Goal: Information Seeking & Learning: Compare options

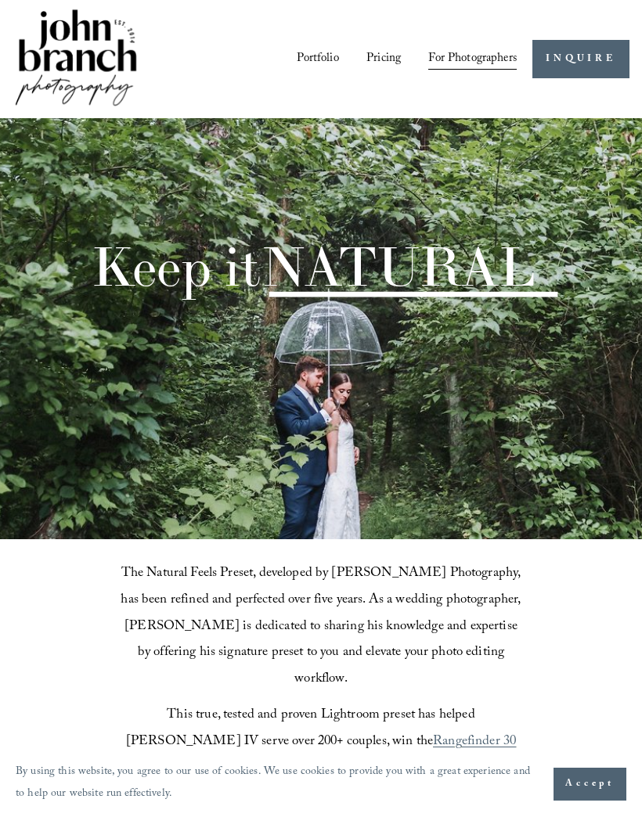
scroll to position [60, 0]
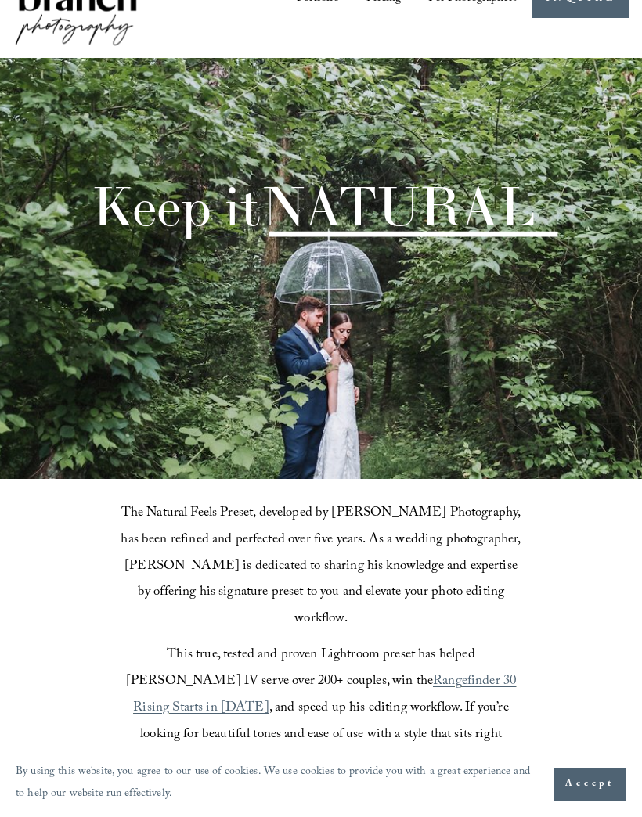
click at [578, 792] on span "Accept" at bounding box center [589, 784] width 49 height 16
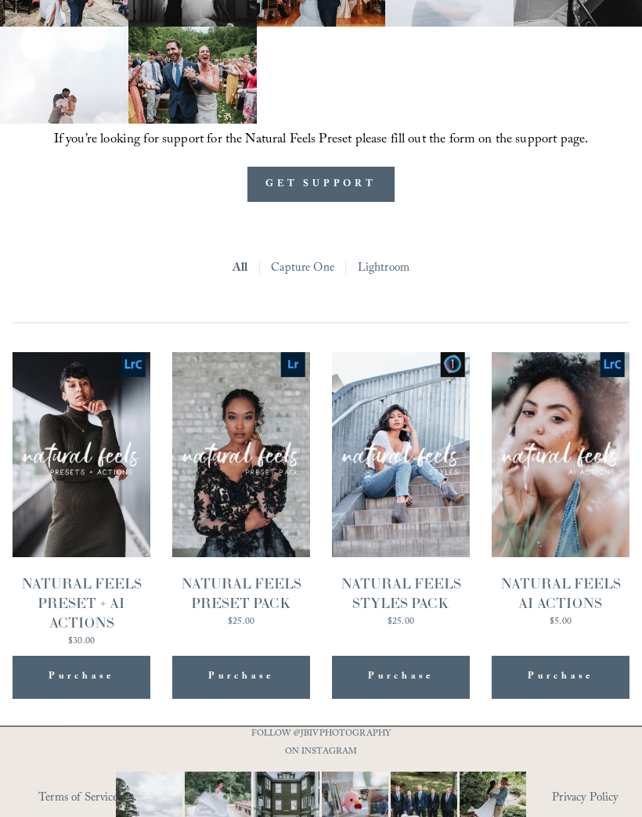
scroll to position [1240, 0]
click at [124, 483] on img "NATURAL FEELS PRESET + AI ACTIONS" at bounding box center [81, 456] width 137 height 206
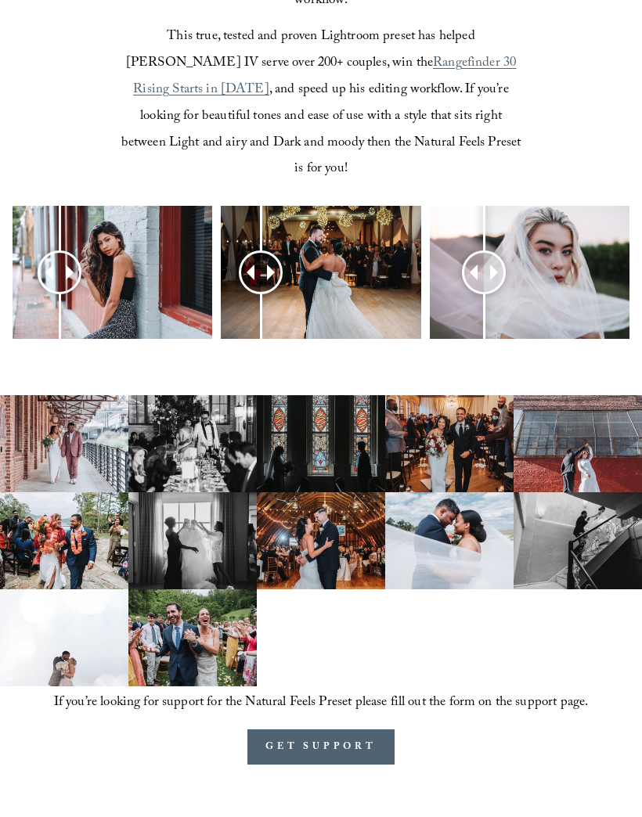
scroll to position [696, 0]
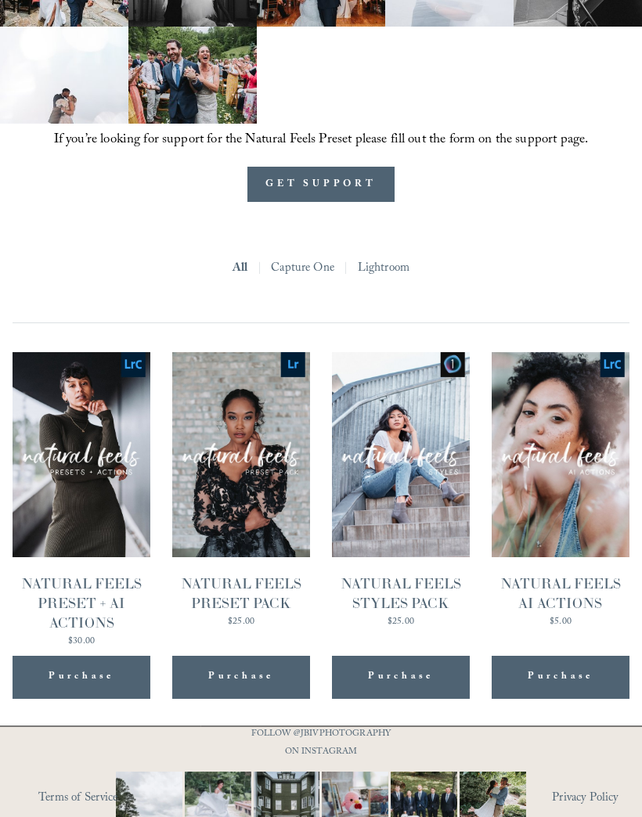
click at [0, 0] on img "NATURAL FEELS PRESET PACK" at bounding box center [0, 0] width 0 height 0
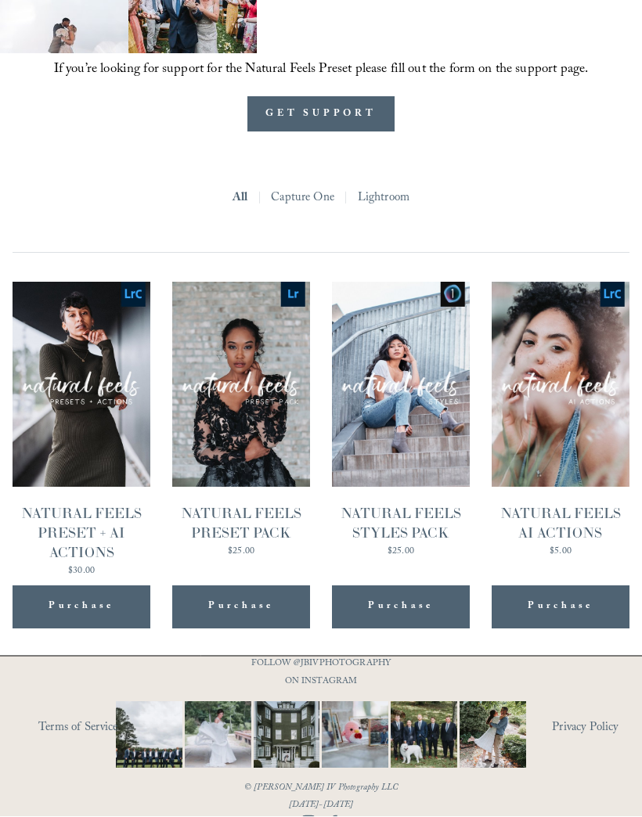
click at [590, 366] on img "NATURAL FEELS AI ACTIONS" at bounding box center [559, 385] width 137 height 206
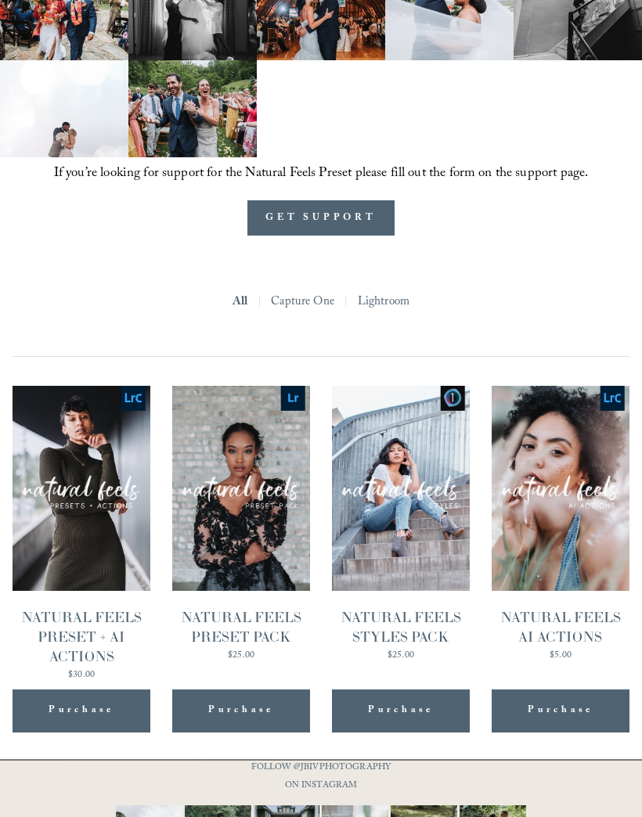
scroll to position [1207, 0]
click at [452, 474] on img "NATURAL FEELS STYLES PACK" at bounding box center [400, 489] width 137 height 206
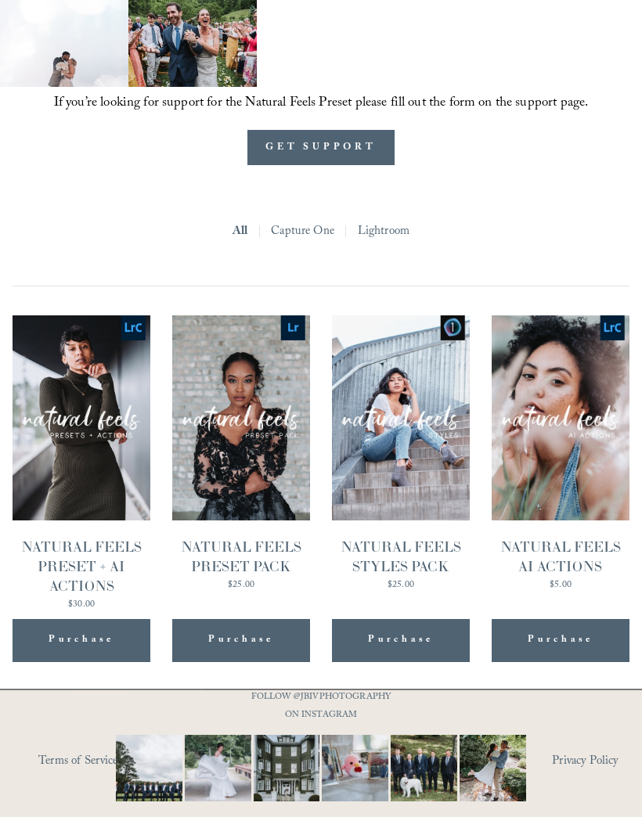
click at [290, 367] on img "NATURAL FEELS PRESET PACK" at bounding box center [240, 418] width 137 height 206
click at [117, 407] on img "NATURAL FEELS PRESET + AI ACTIONS" at bounding box center [81, 418] width 137 height 206
click at [284, 362] on img "NATURAL FEELS PRESET PACK" at bounding box center [240, 418] width 137 height 206
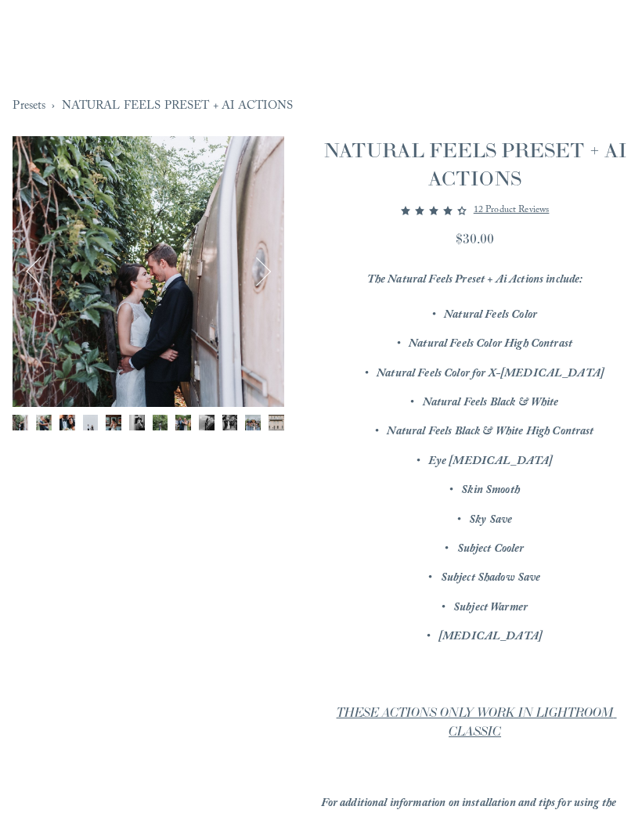
scroll to position [106, 0]
click at [266, 276] on button "Next" at bounding box center [254, 271] width 39 height 39
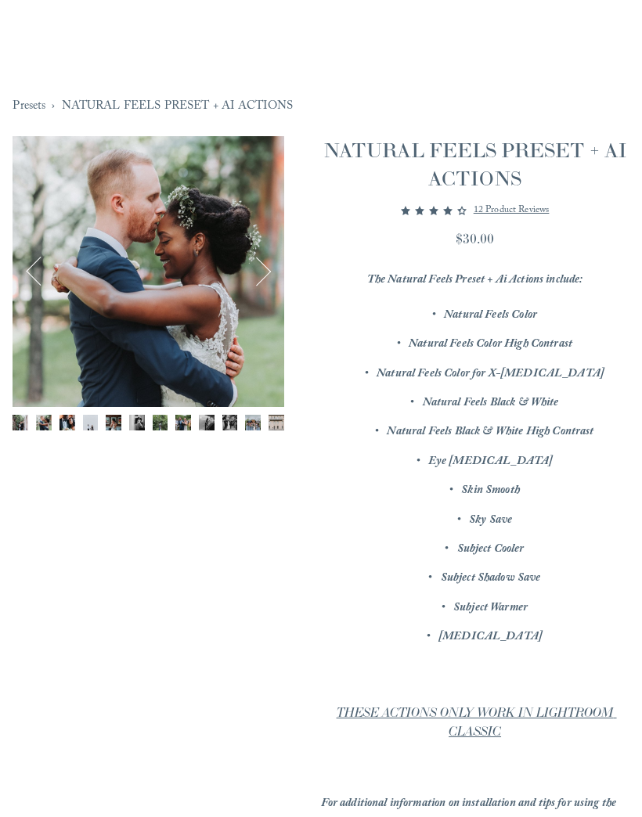
click at [265, 268] on button "Next" at bounding box center [254, 271] width 39 height 39
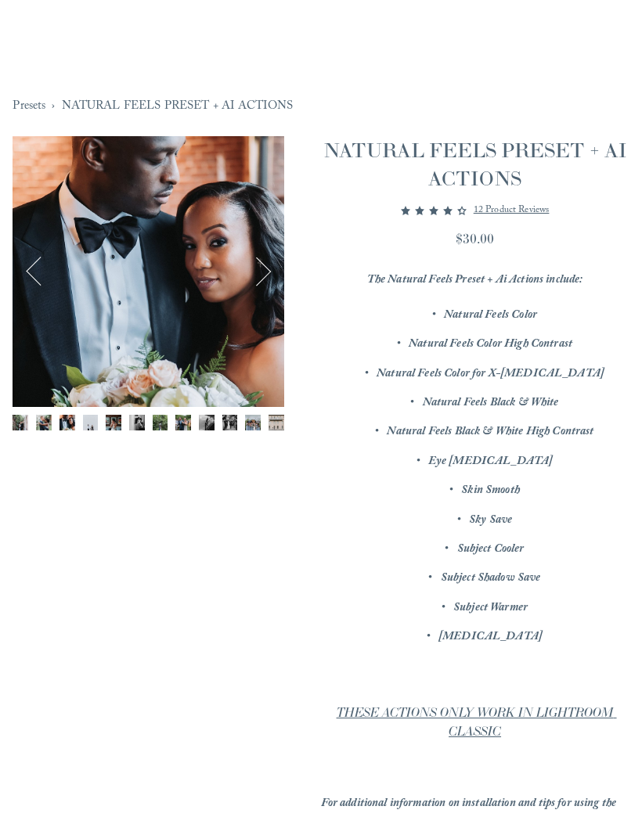
click at [274, 264] on button "Next" at bounding box center [254, 271] width 39 height 39
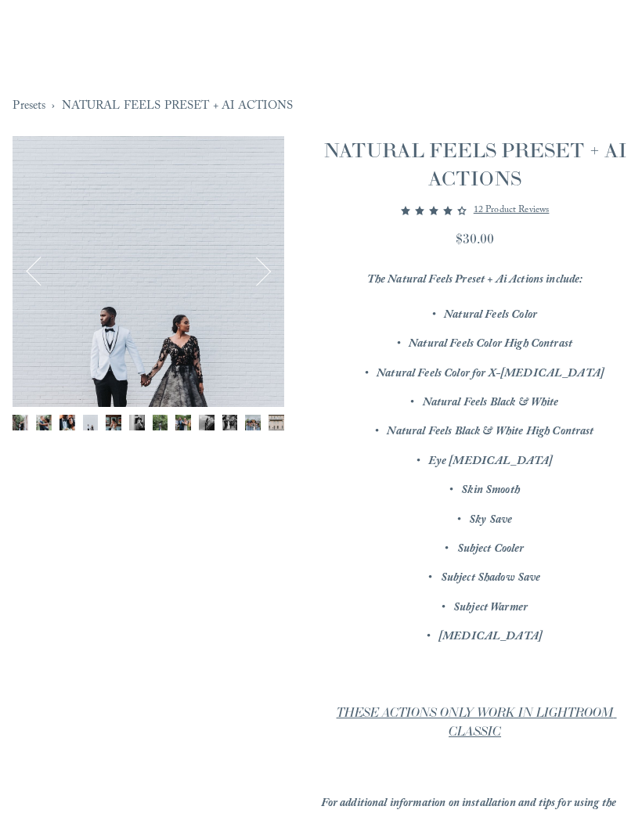
click at [274, 275] on button "Next" at bounding box center [254, 271] width 39 height 39
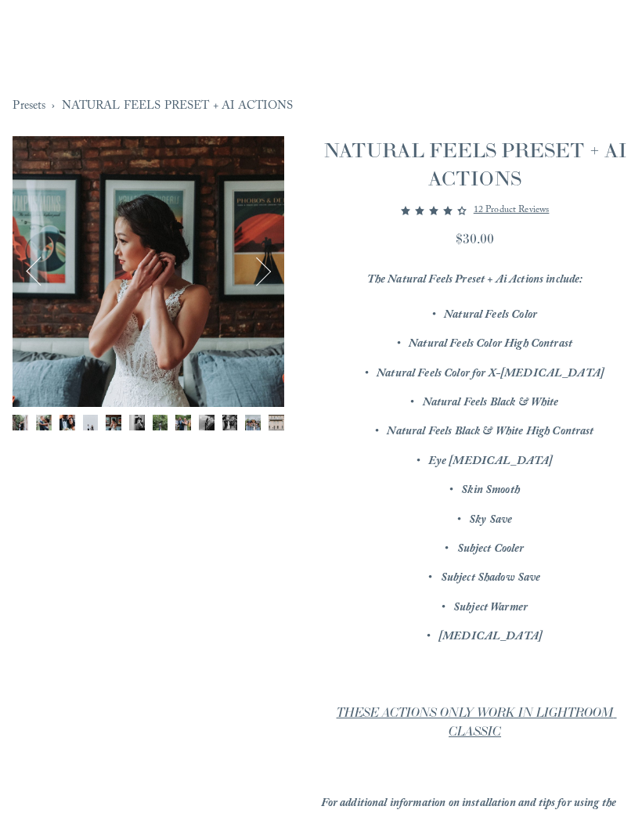
click at [274, 272] on button "Next" at bounding box center [254, 271] width 39 height 39
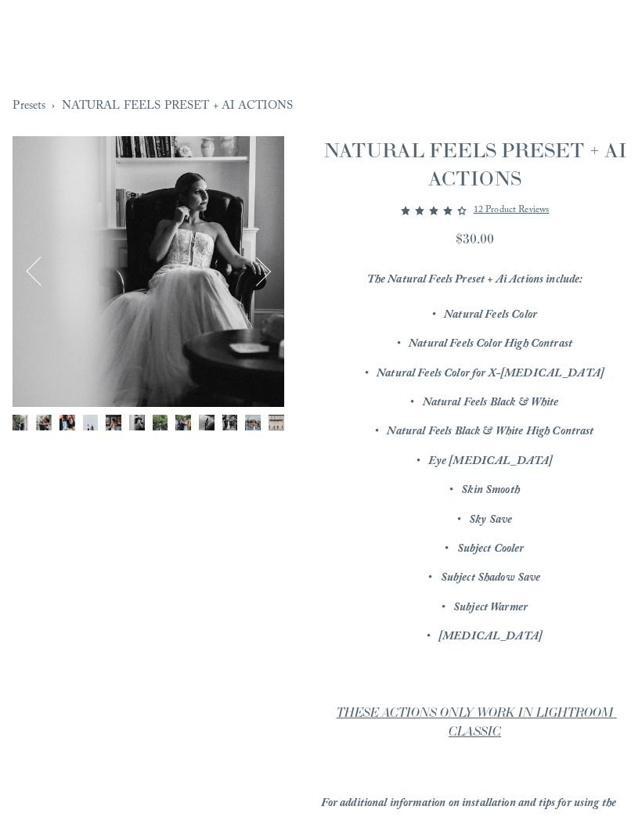
click at [272, 275] on button "Next" at bounding box center [254, 271] width 39 height 39
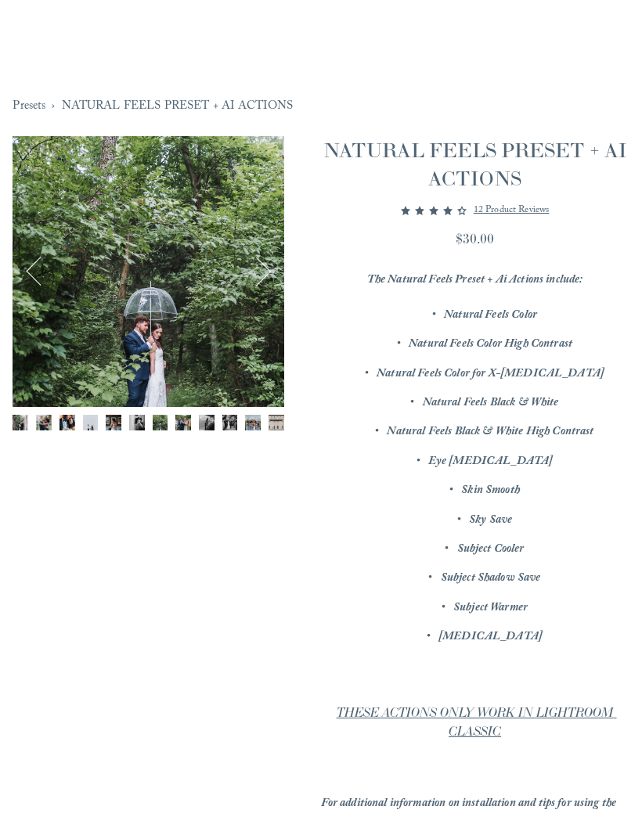
click at [270, 281] on button "Next" at bounding box center [254, 271] width 39 height 39
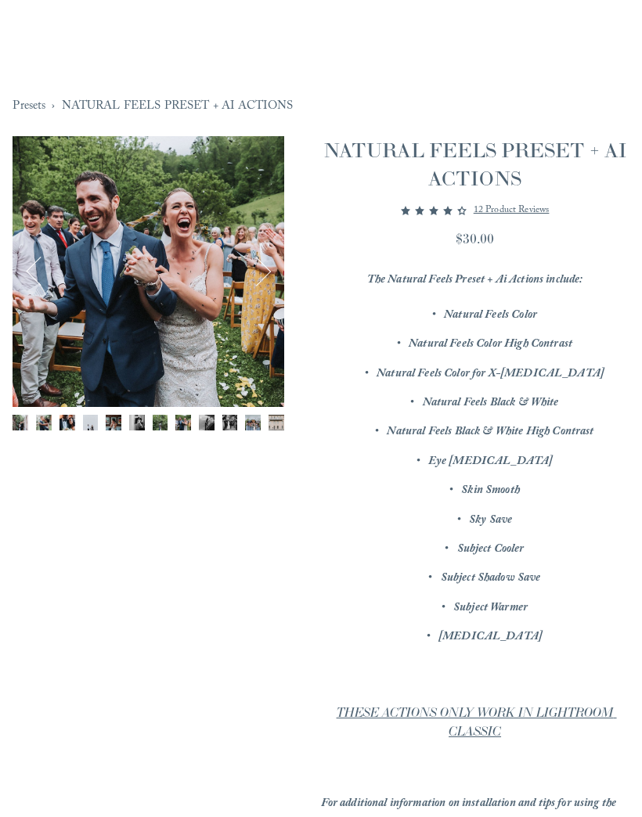
click at [269, 273] on button "Next" at bounding box center [254, 271] width 39 height 39
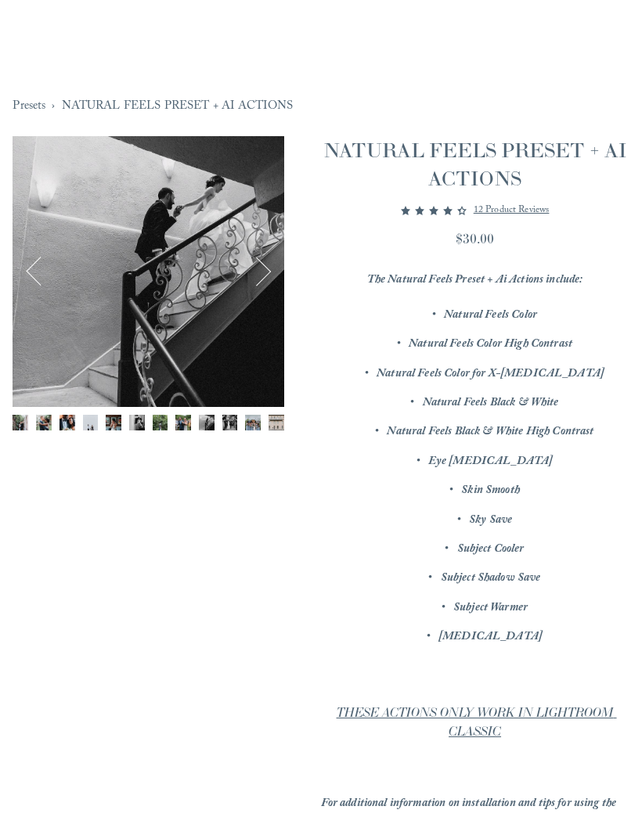
click at [275, 268] on div "Image 9 of 12" at bounding box center [148, 271] width 271 height 271
click at [259, 278] on button "Next" at bounding box center [254, 271] width 39 height 39
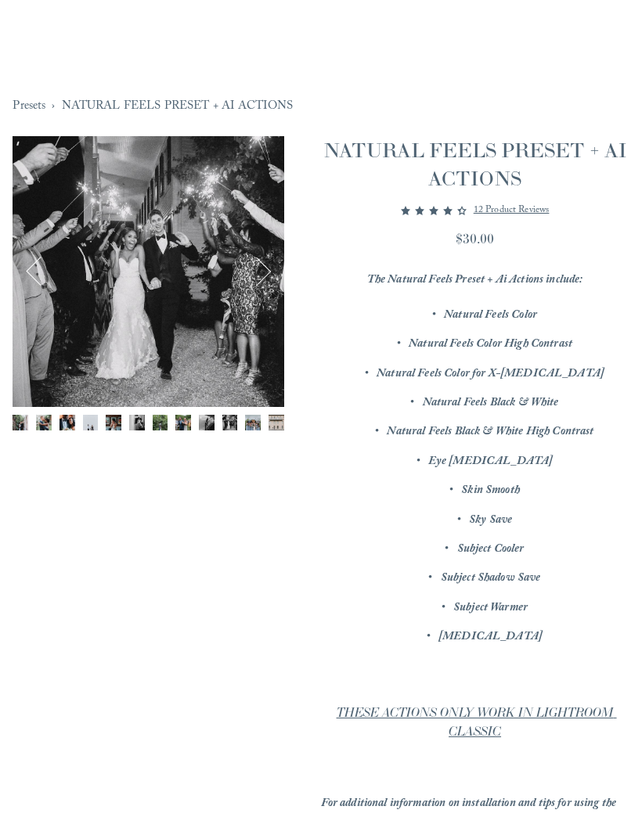
click at [271, 274] on button "Next" at bounding box center [254, 271] width 39 height 39
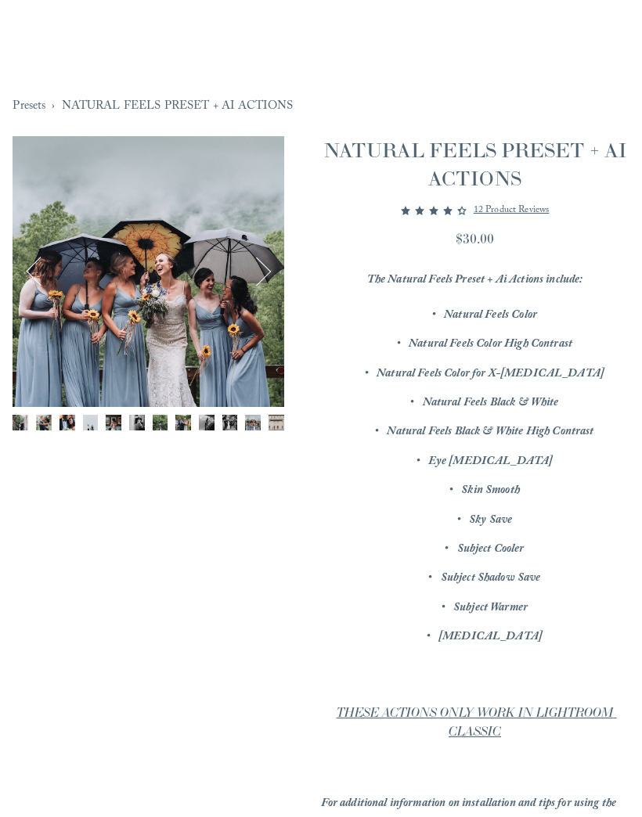
click at [275, 272] on div "Image 11 of 12" at bounding box center [148, 271] width 271 height 271
click at [265, 275] on button "Next" at bounding box center [254, 271] width 39 height 39
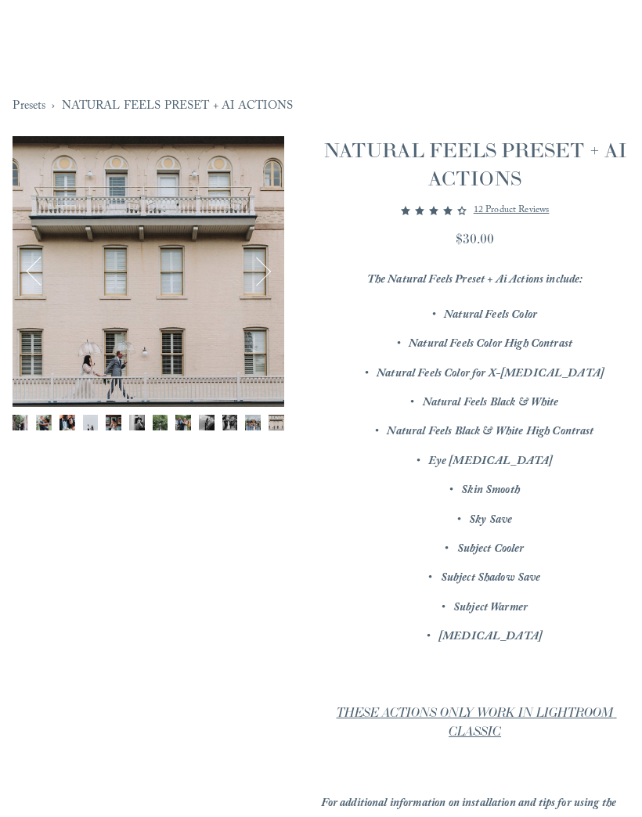
click at [267, 271] on button "Next" at bounding box center [254, 271] width 39 height 39
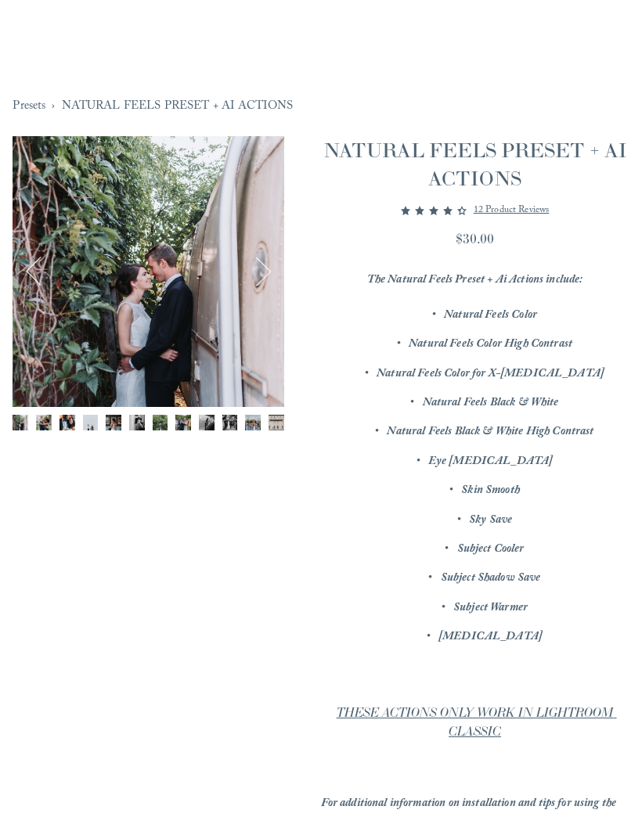
click at [262, 279] on button "Next" at bounding box center [254, 271] width 39 height 39
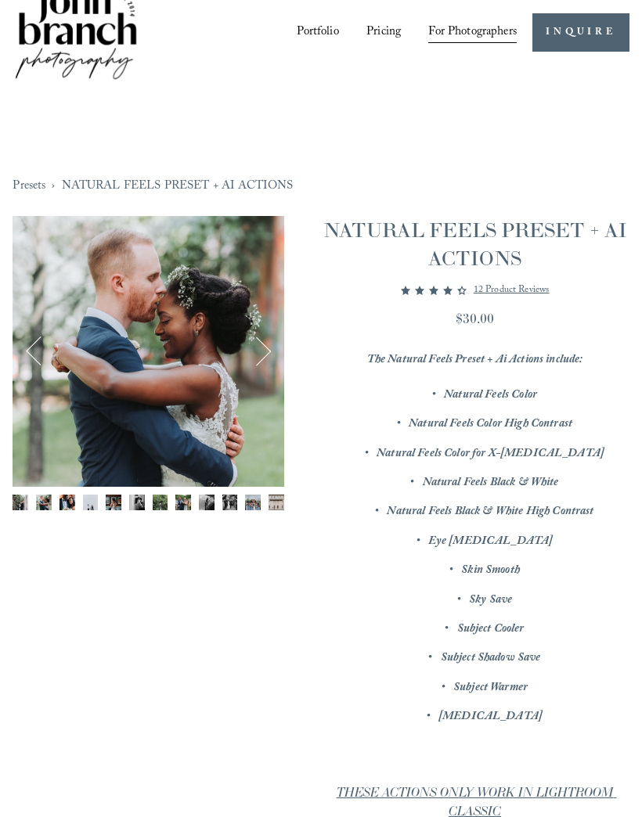
scroll to position [0, 0]
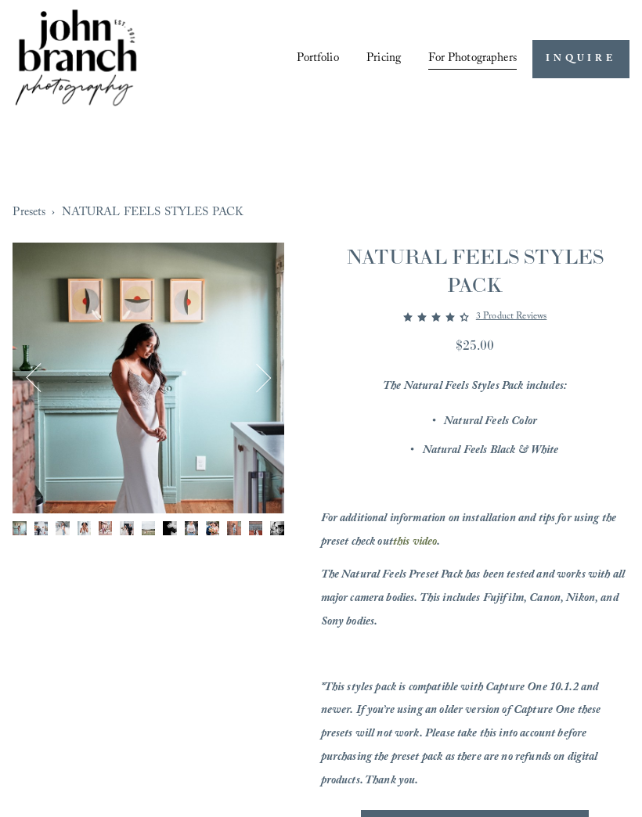
click at [259, 376] on button "Next" at bounding box center [254, 377] width 39 height 39
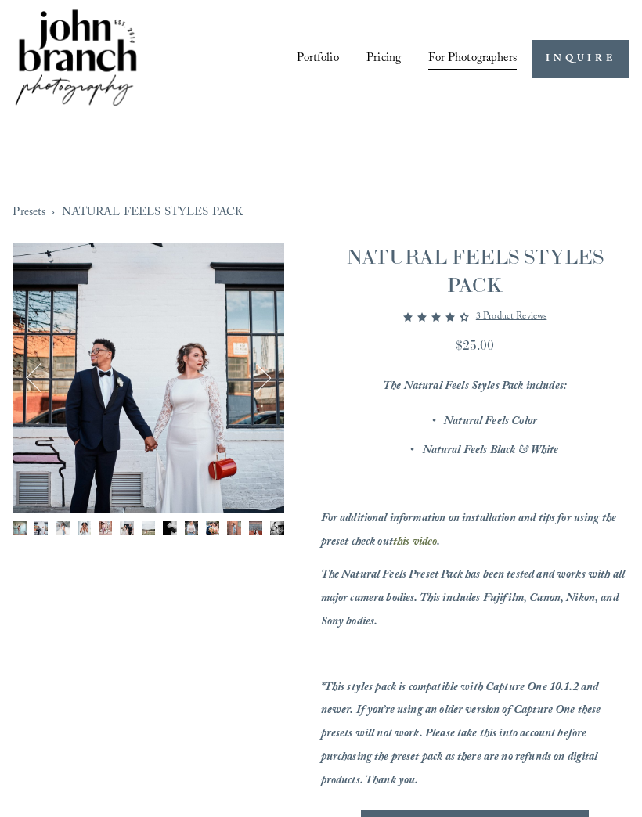
click at [271, 386] on button "Next" at bounding box center [254, 377] width 39 height 39
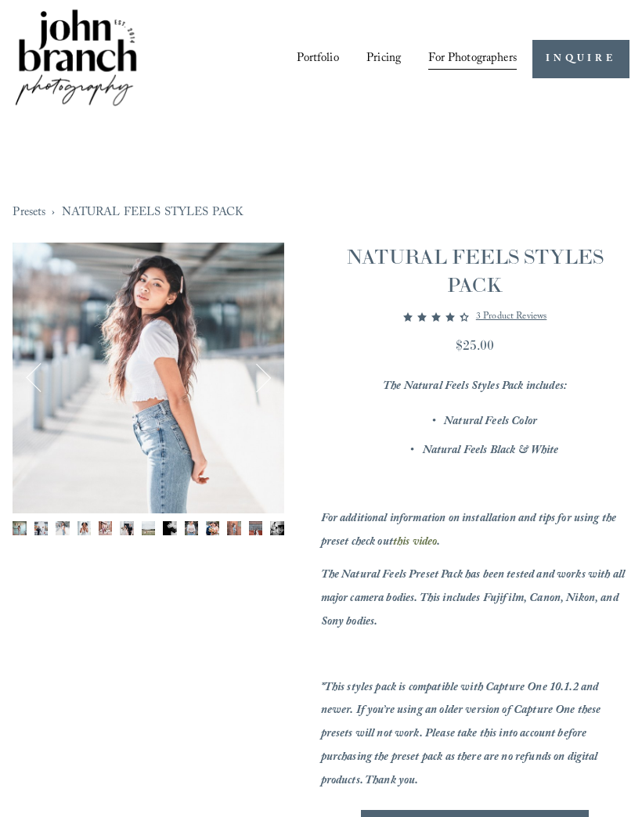
click at [282, 374] on div "Image 3 of 13" at bounding box center [148, 378] width 271 height 271
click at [274, 372] on button "Next" at bounding box center [254, 377] width 39 height 39
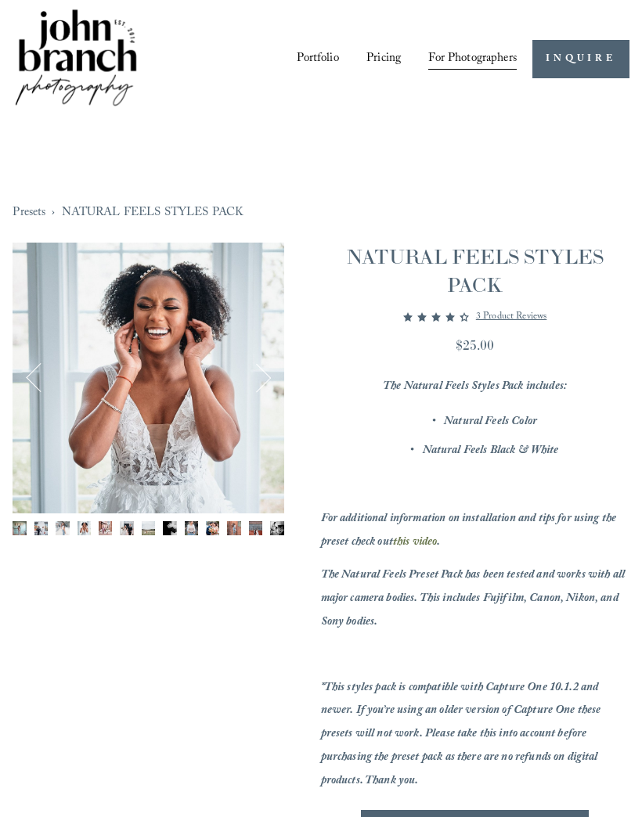
click at [264, 385] on button "Next" at bounding box center [254, 377] width 39 height 39
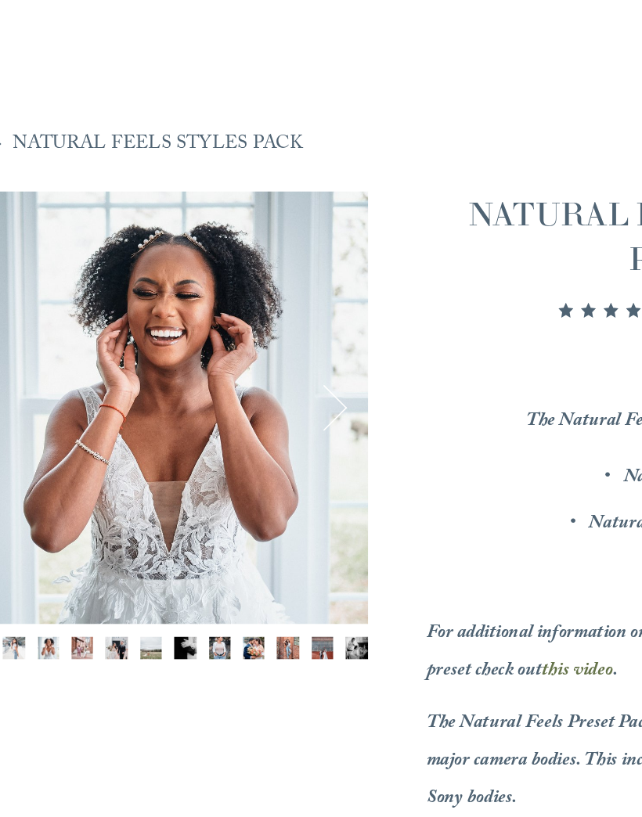
click at [235, 358] on button "Next" at bounding box center [254, 377] width 39 height 39
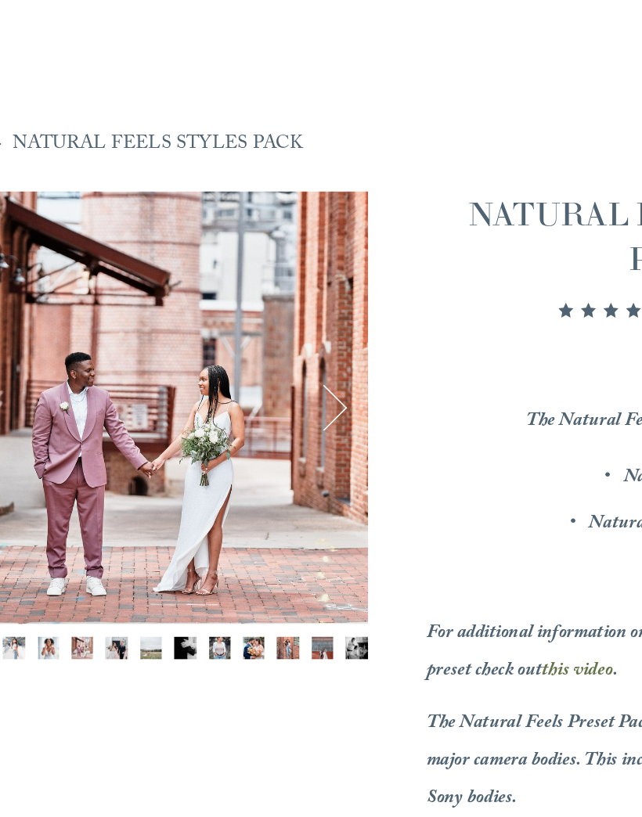
click at [235, 358] on button "Next" at bounding box center [254, 377] width 39 height 39
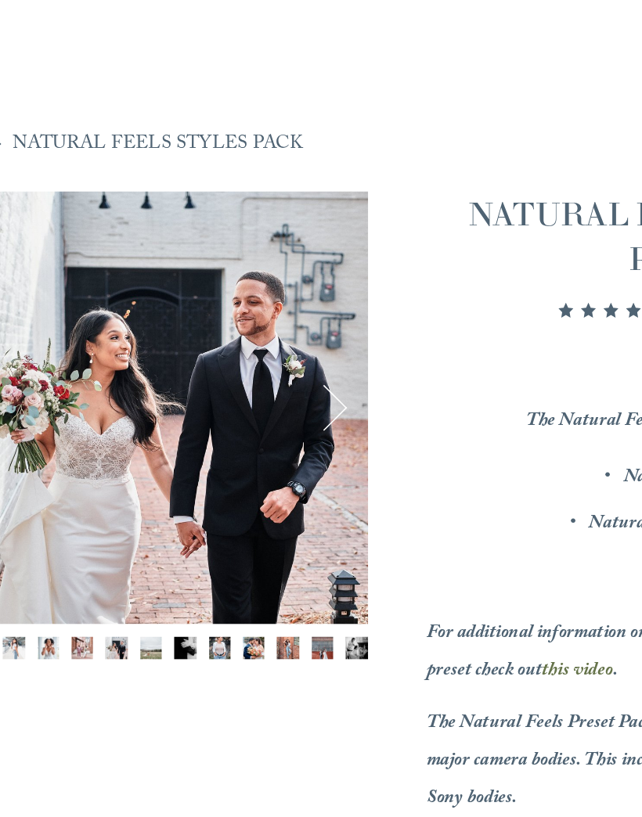
click at [235, 358] on button "Next" at bounding box center [254, 377] width 39 height 39
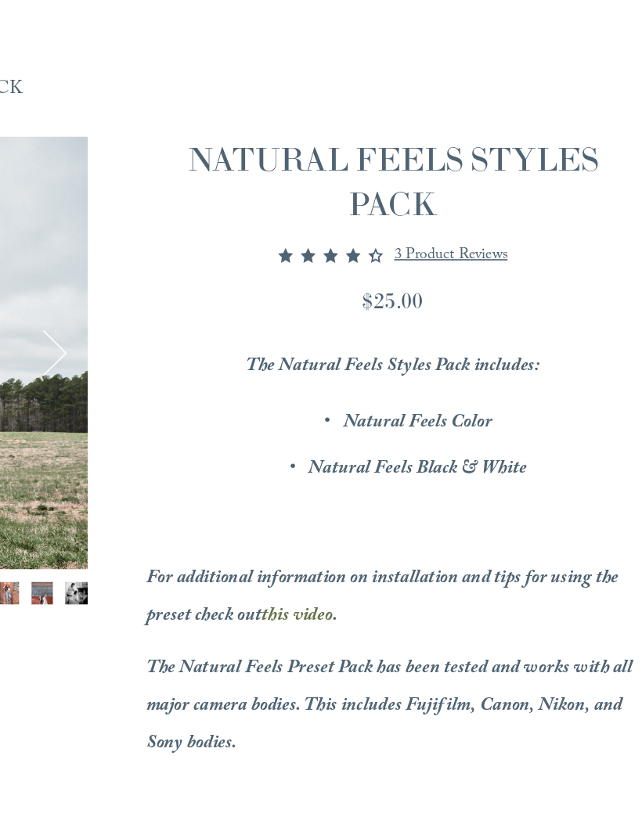
scroll to position [153, 0]
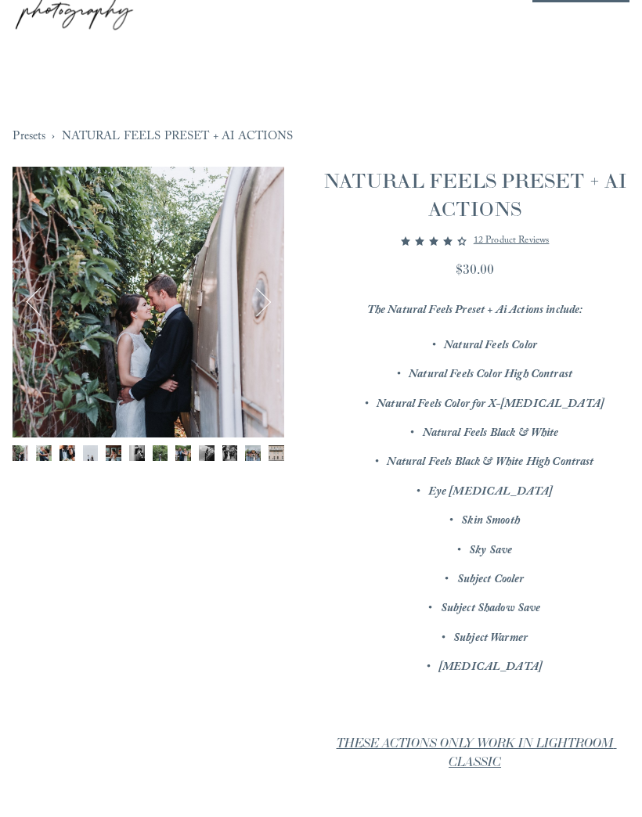
scroll to position [67, 0]
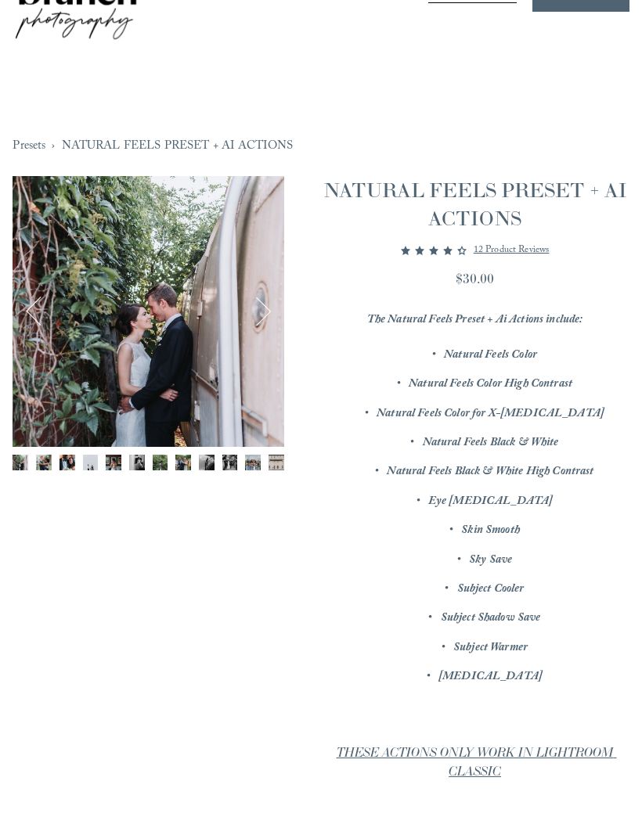
click at [275, 331] on div "Image 1 of 12" at bounding box center [148, 311] width 271 height 271
click at [274, 317] on button "Next" at bounding box center [254, 311] width 39 height 39
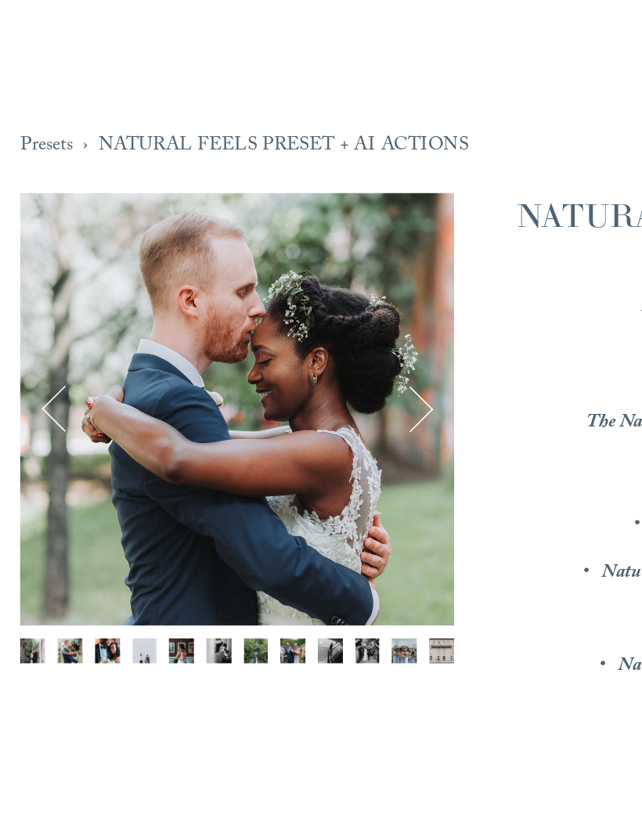
click at [272, 292] on button "Next" at bounding box center [254, 311] width 39 height 39
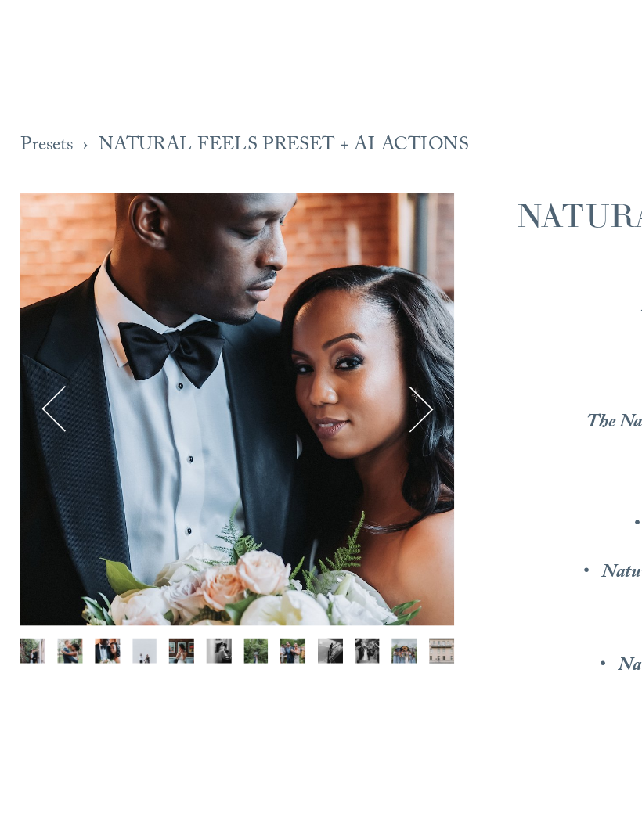
click at [271, 292] on button "Next" at bounding box center [254, 311] width 39 height 39
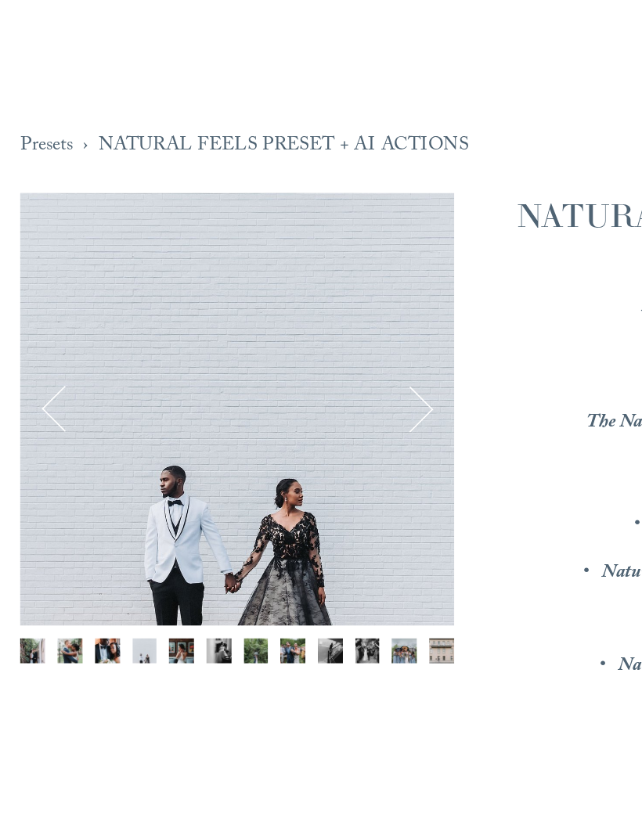
click at [269, 292] on button "Next" at bounding box center [254, 311] width 39 height 39
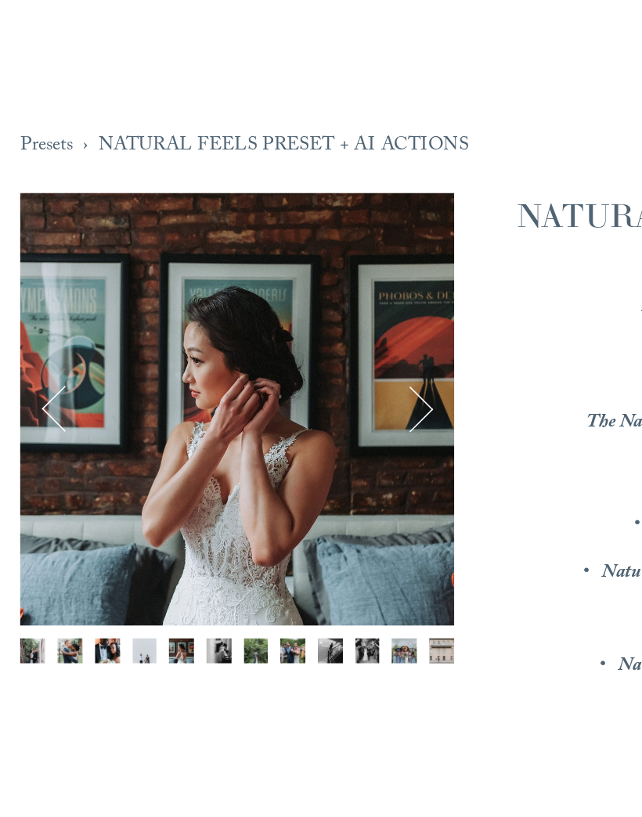
click at [274, 292] on button "Next" at bounding box center [254, 311] width 39 height 39
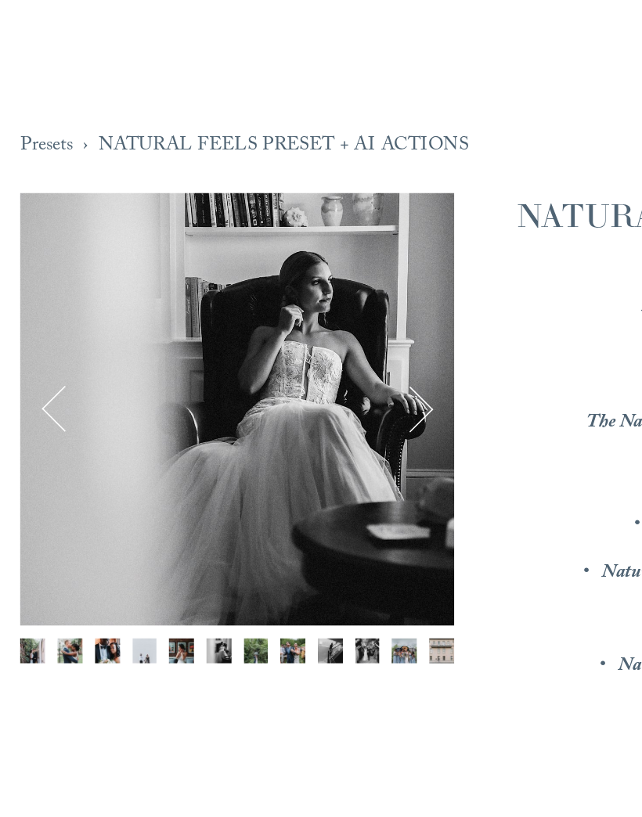
click at [274, 292] on button "Next" at bounding box center [254, 311] width 39 height 39
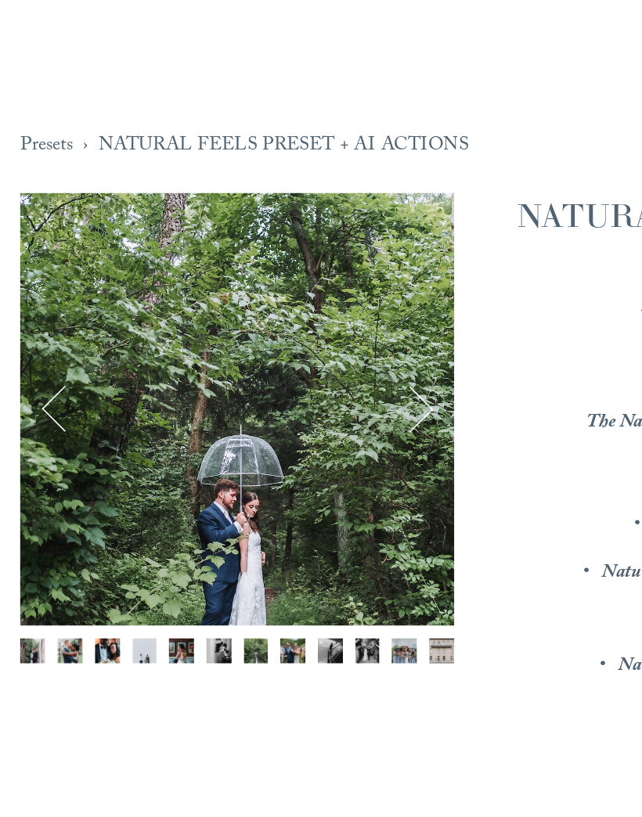
click at [274, 292] on button "Next" at bounding box center [254, 311] width 39 height 39
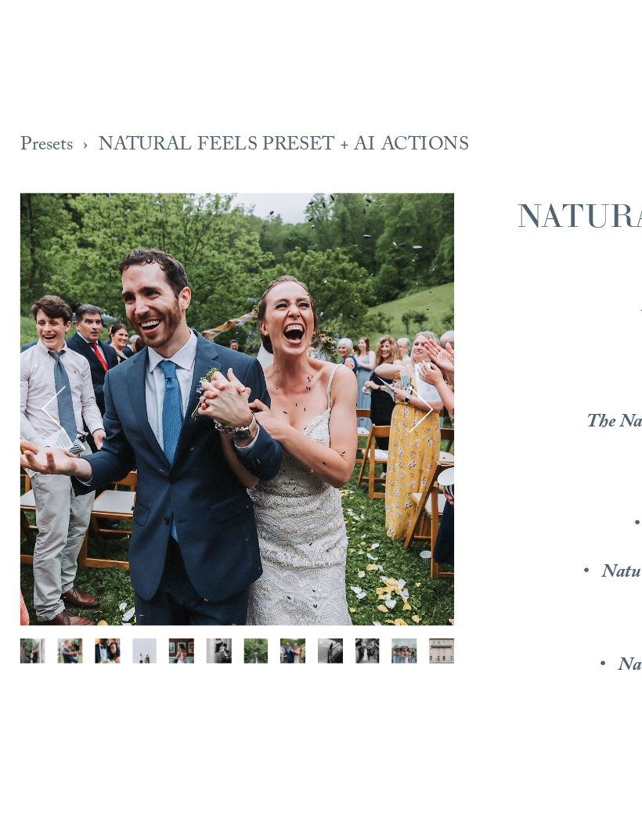
click at [272, 292] on button "Next" at bounding box center [254, 311] width 39 height 39
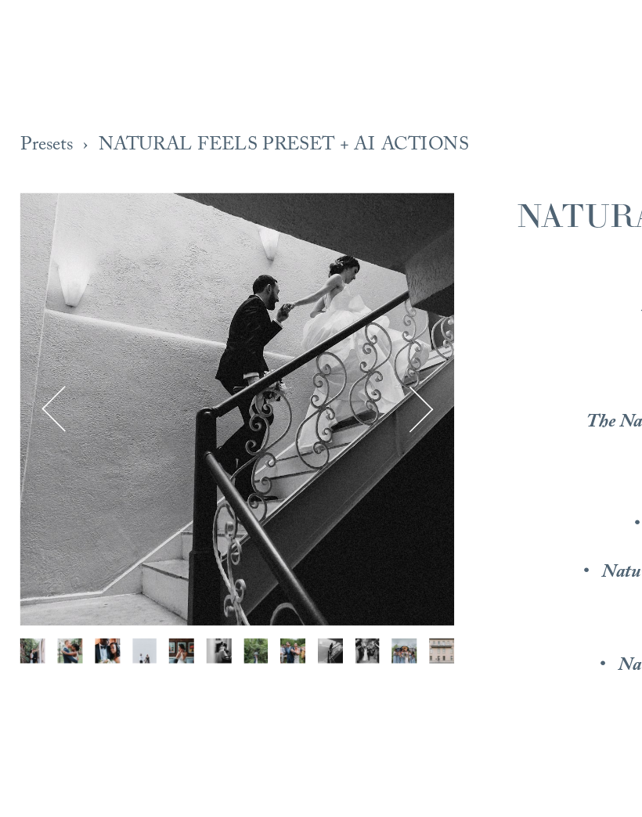
click at [267, 292] on button "Next" at bounding box center [254, 311] width 39 height 39
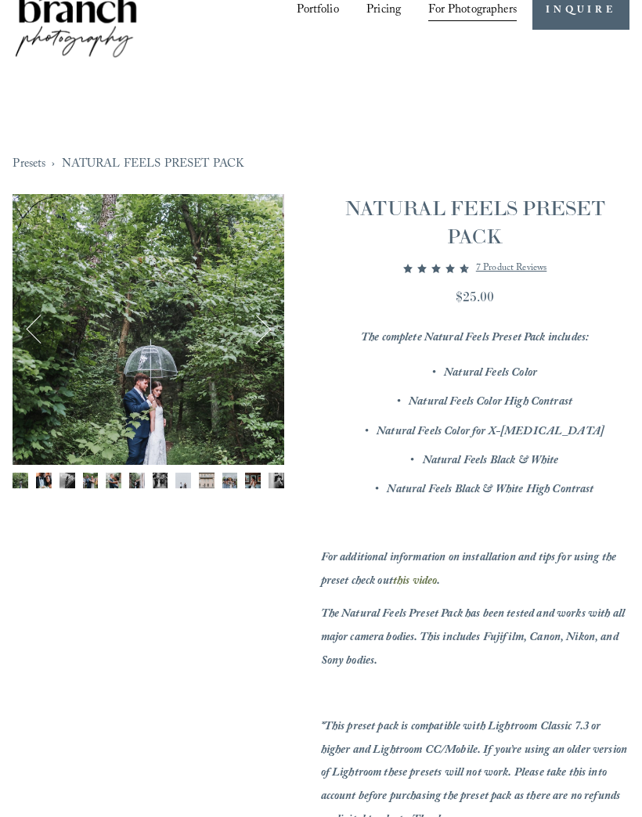
scroll to position [53, 0]
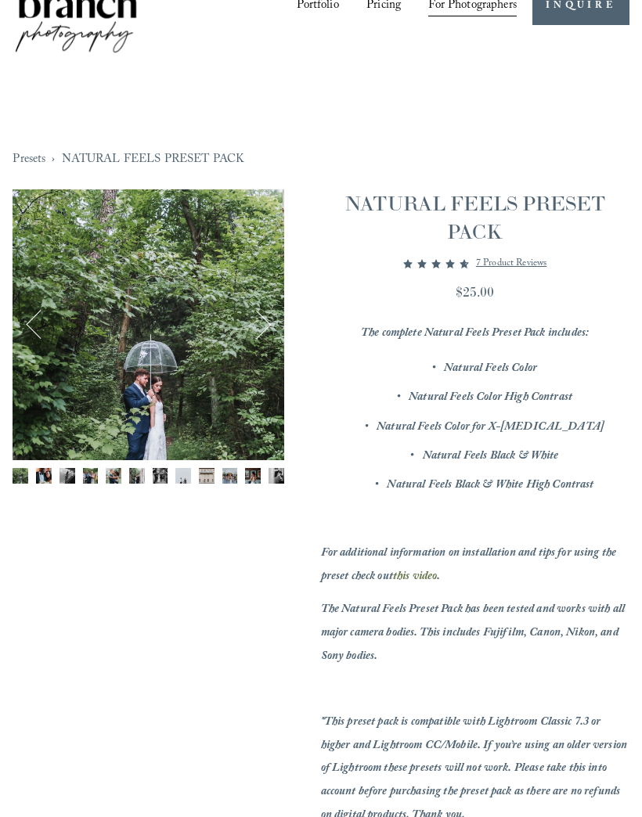
click at [274, 325] on button "Next" at bounding box center [254, 324] width 39 height 39
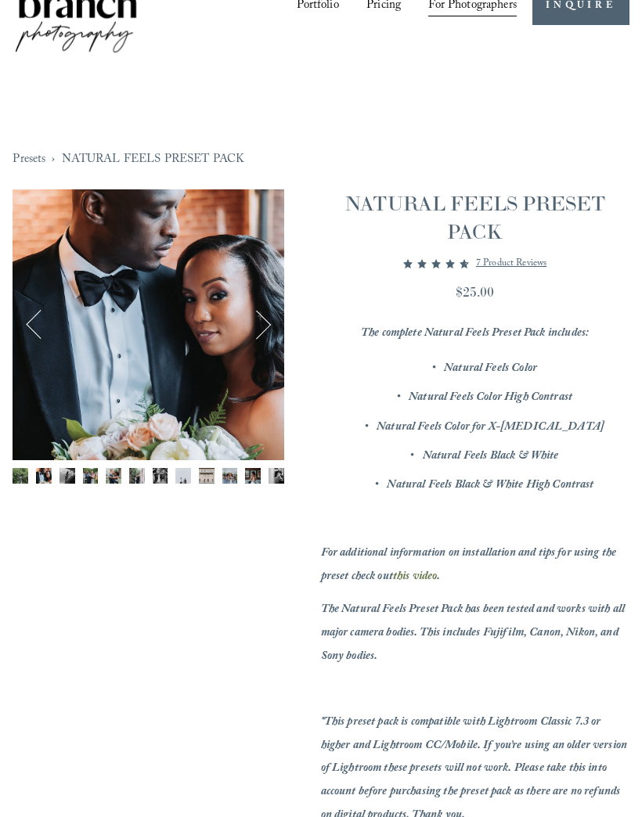
click at [212, 344] on div "Image 2 of 12" at bounding box center [148, 324] width 271 height 271
click at [244, 380] on div "Image 2 of 12" at bounding box center [148, 324] width 271 height 271
click at [269, 336] on button "Next" at bounding box center [254, 324] width 39 height 39
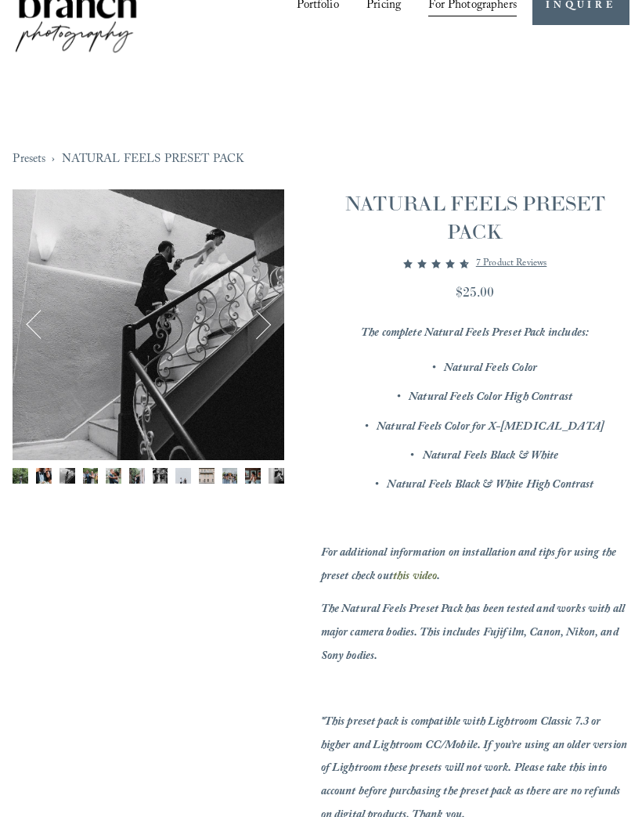
click at [272, 337] on button "Next" at bounding box center [254, 324] width 39 height 39
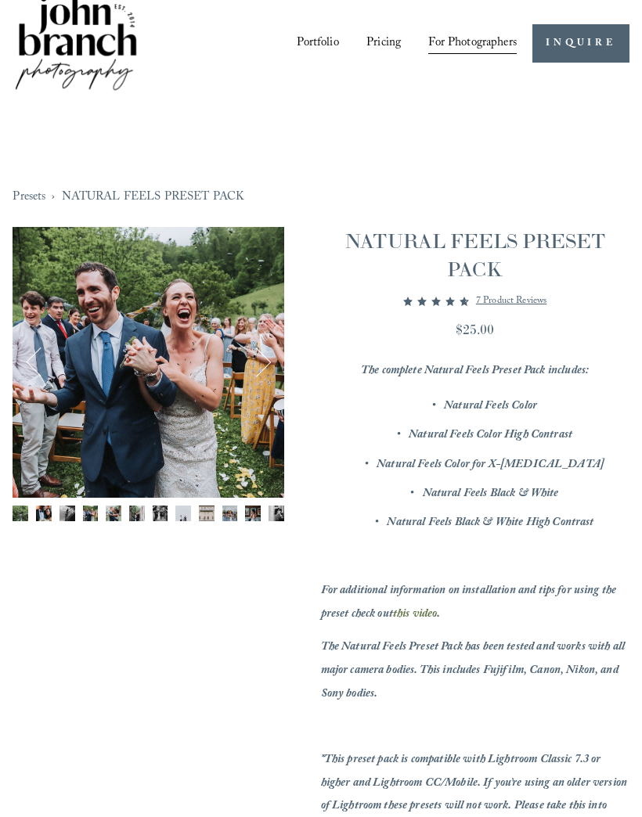
scroll to position [0, 0]
